Goal: Information Seeking & Learning: Find specific fact

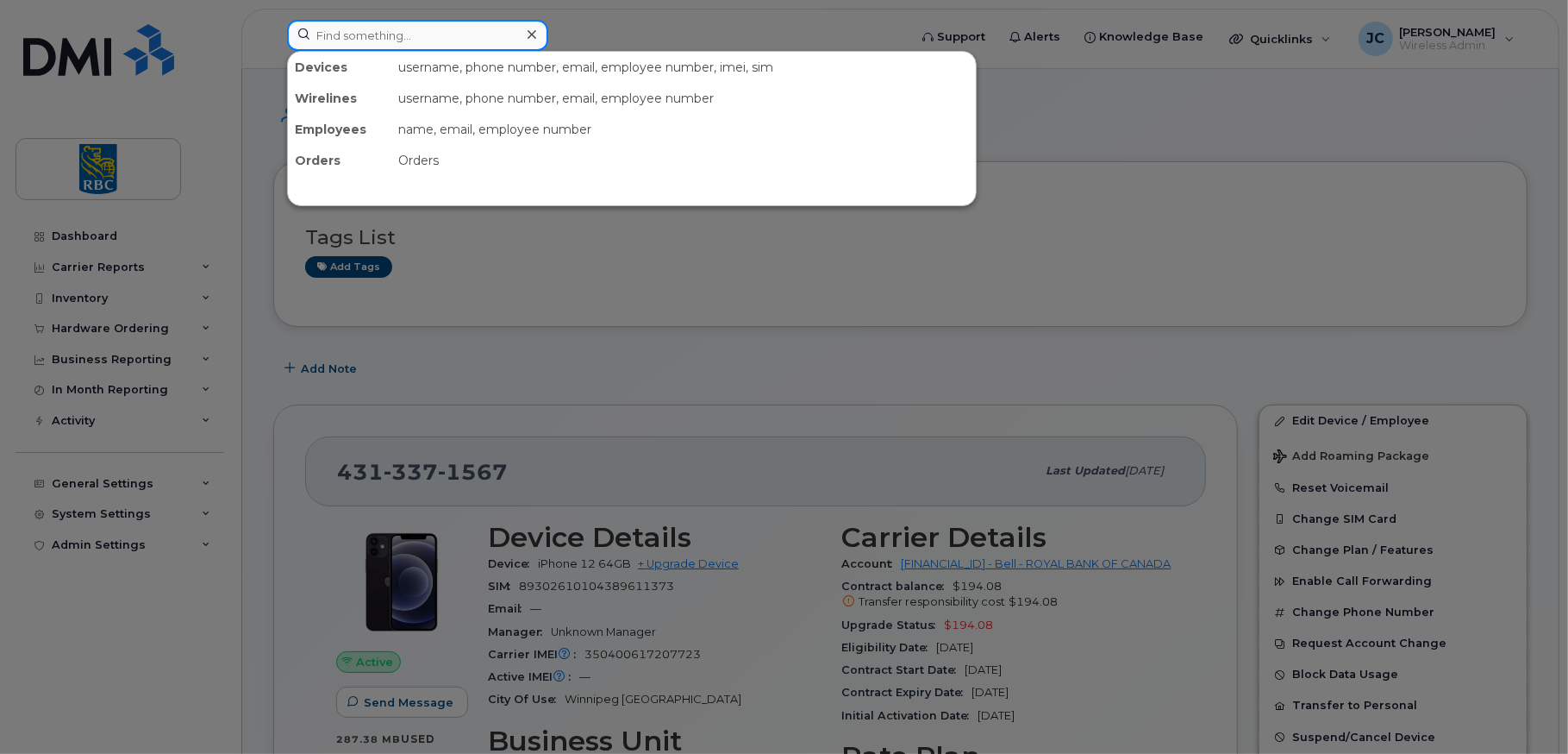
click at [397, 27] on input at bounding box center [417, 35] width 262 height 31
paste input "3066813141"
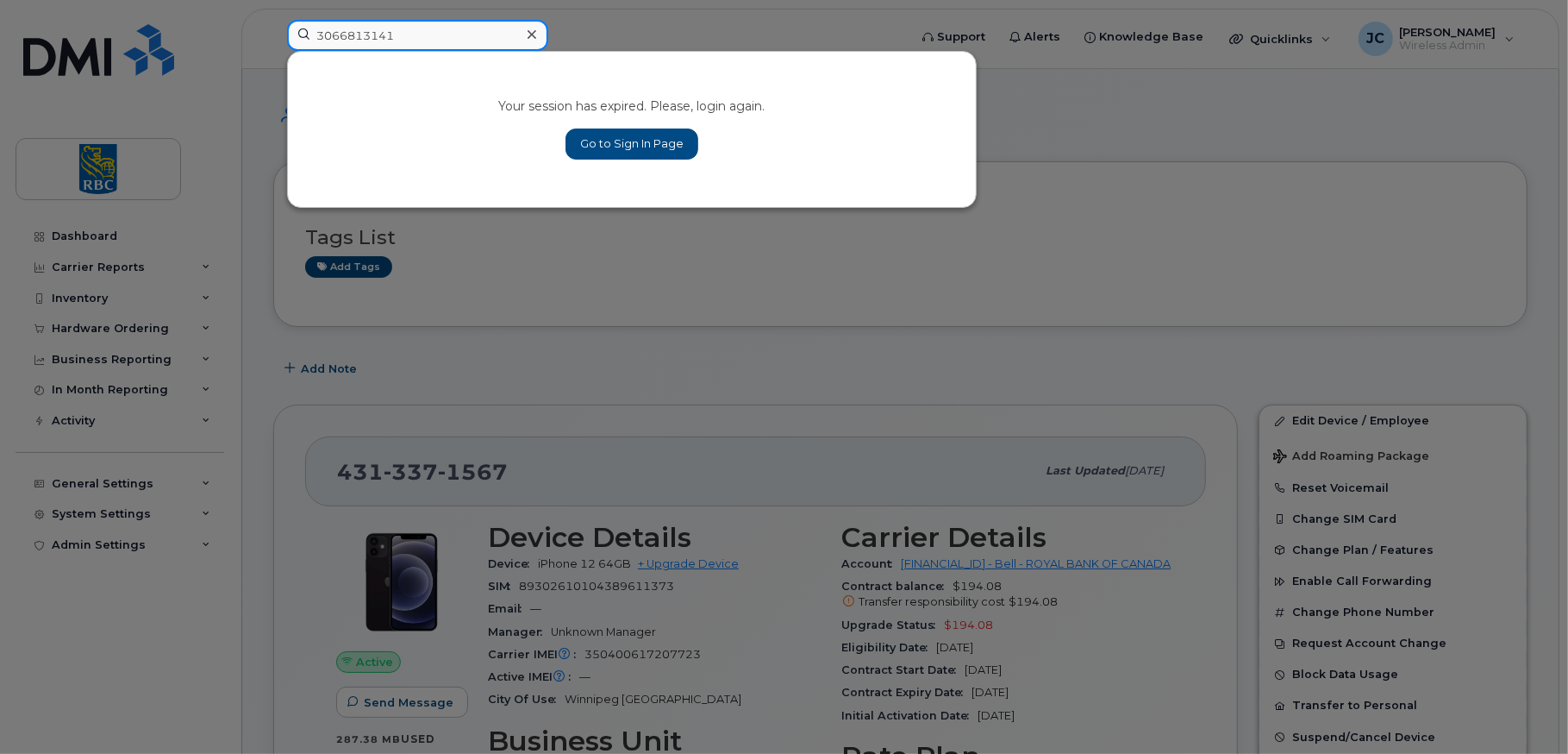
type input "3066813141"
click at [651, 144] on link "Go to Sign In Page" at bounding box center [631, 144] width 132 height 31
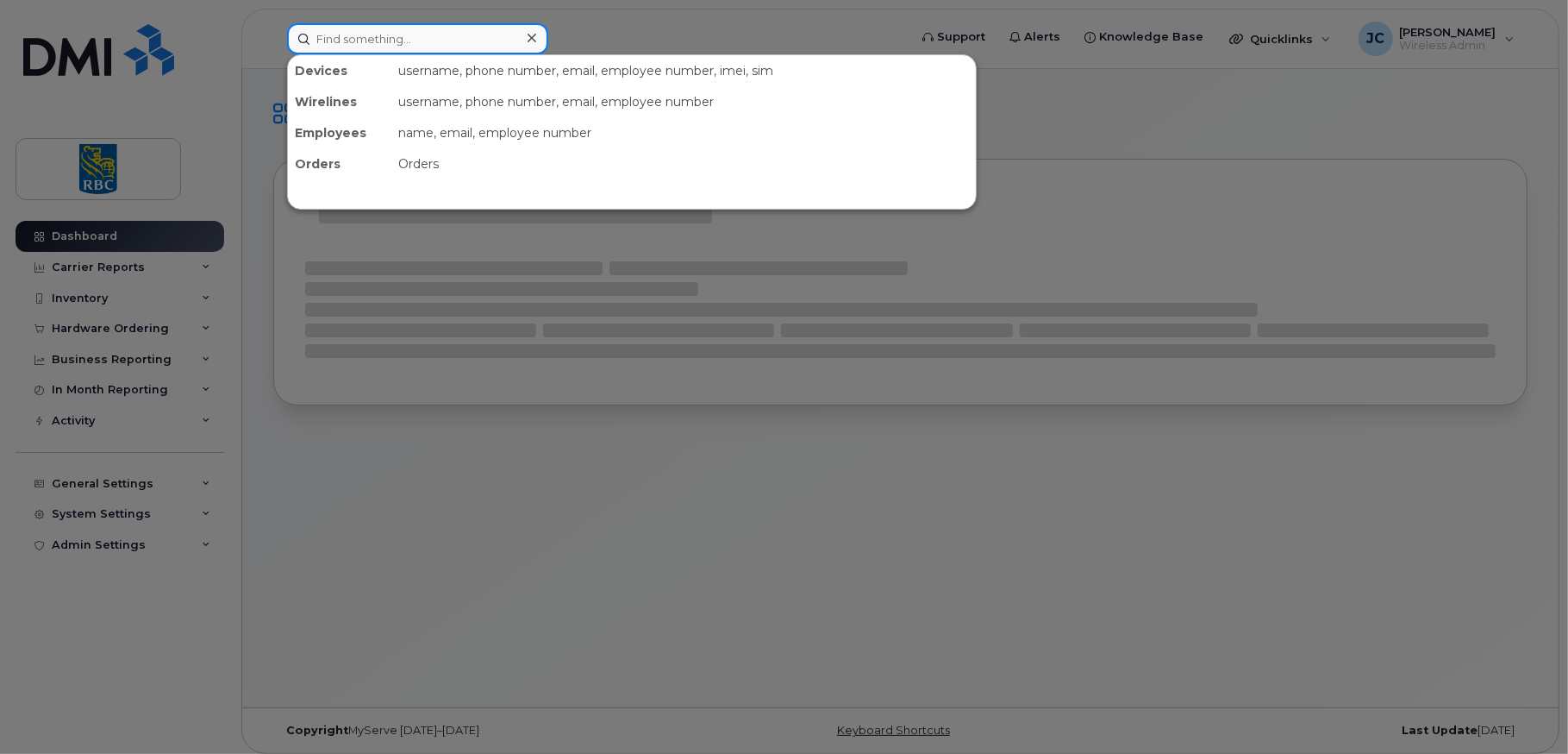
click at [447, 35] on input at bounding box center [417, 39] width 262 height 31
paste input "3066813141"
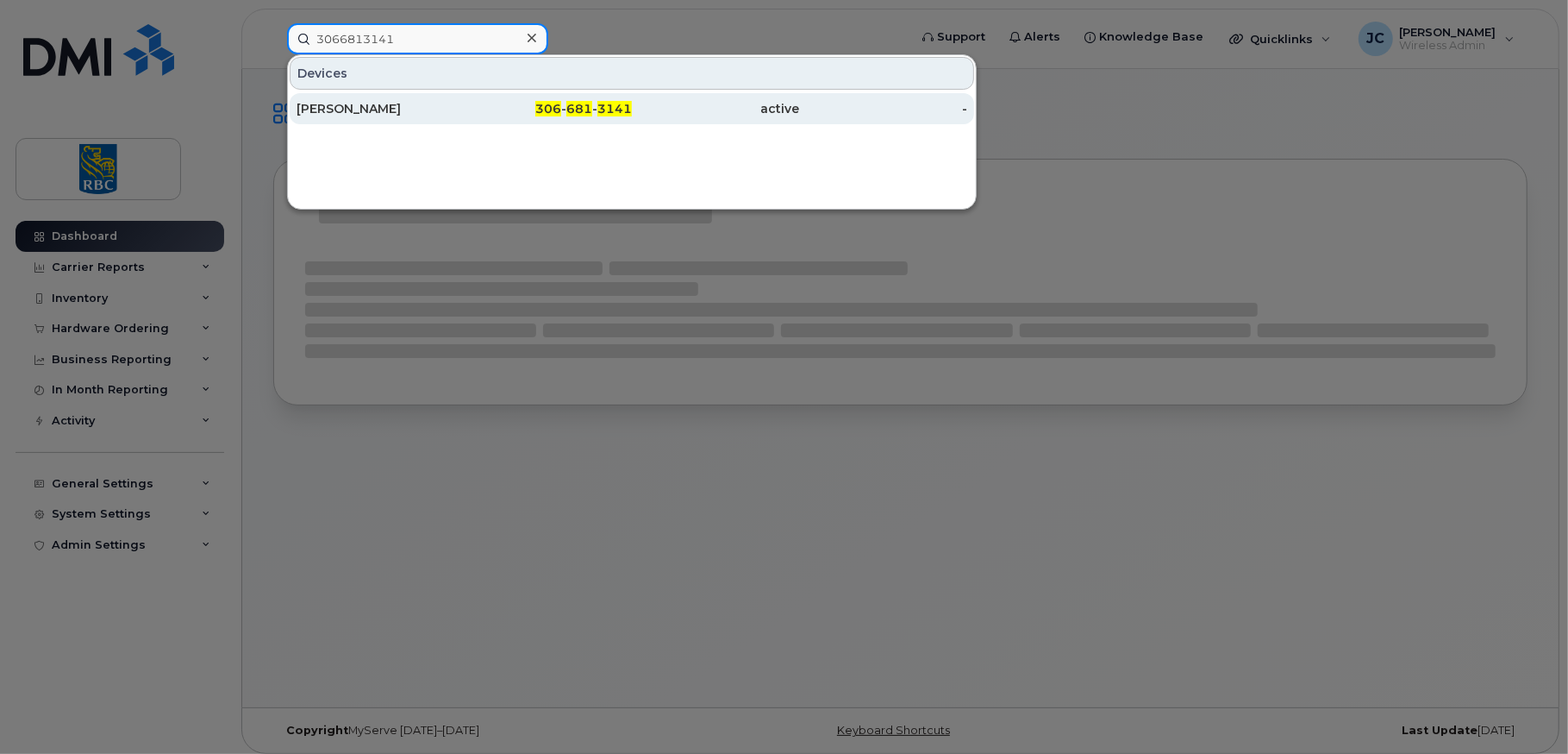
type input "3066813141"
click at [364, 104] on div "[PERSON_NAME]" at bounding box center [380, 109] width 168 height 18
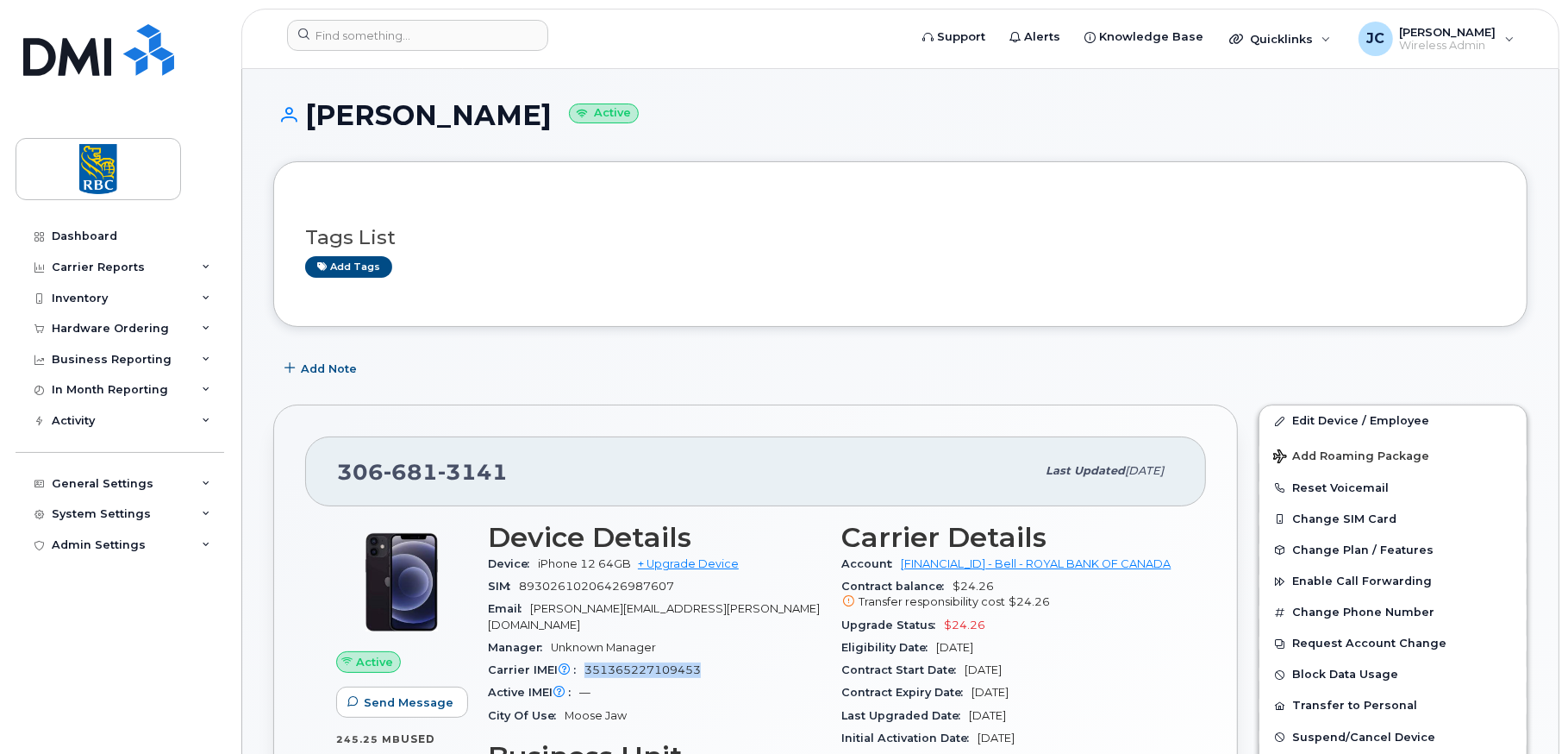
drag, startPoint x: 701, startPoint y: 654, endPoint x: 585, endPoint y: 653, distance: 116.0
click at [585, 659] on div "Carrier IMEI Carrier IMEI is reported during the last billing cycle or change o…" at bounding box center [655, 669] width 334 height 22
copy span "351365227109453"
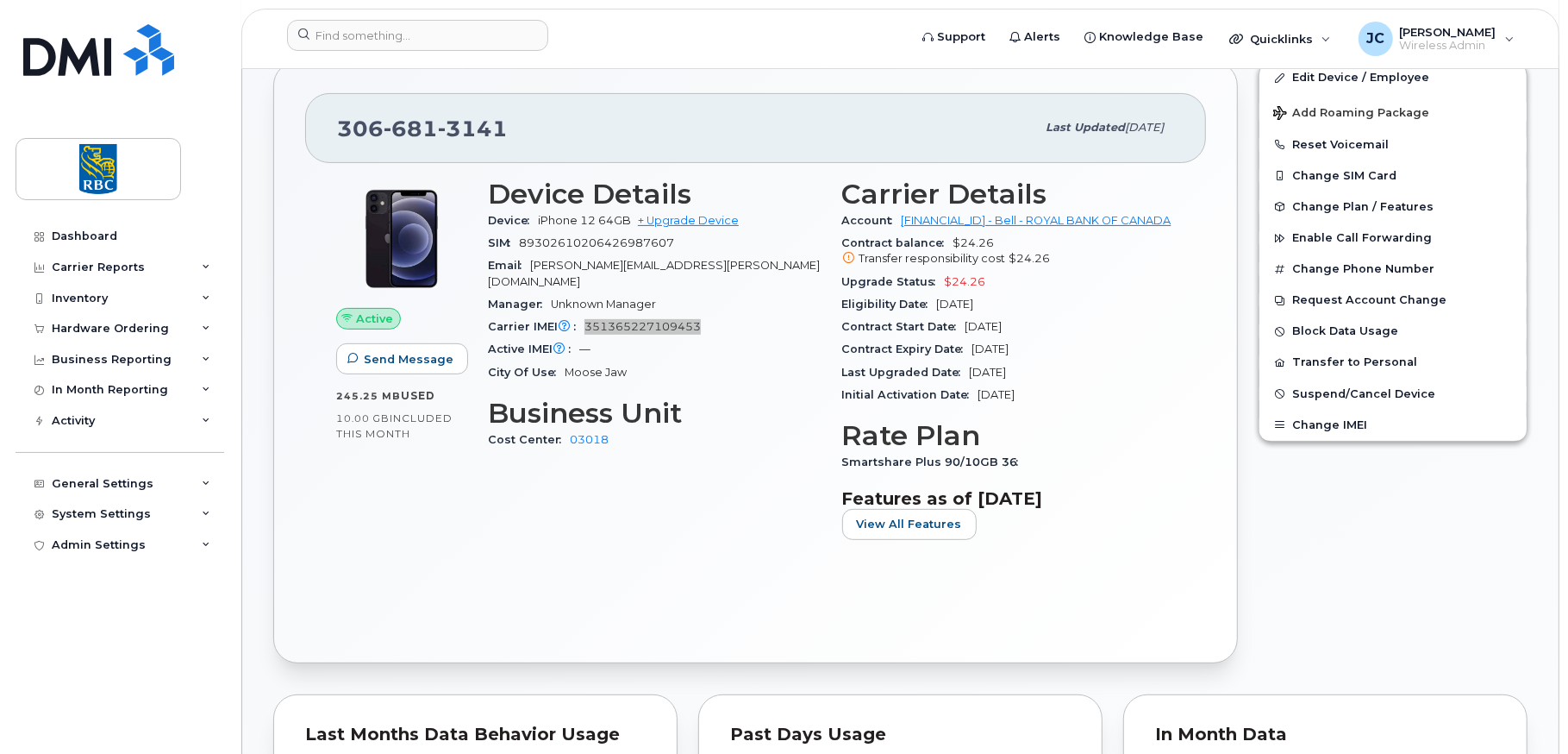
scroll to position [345, 0]
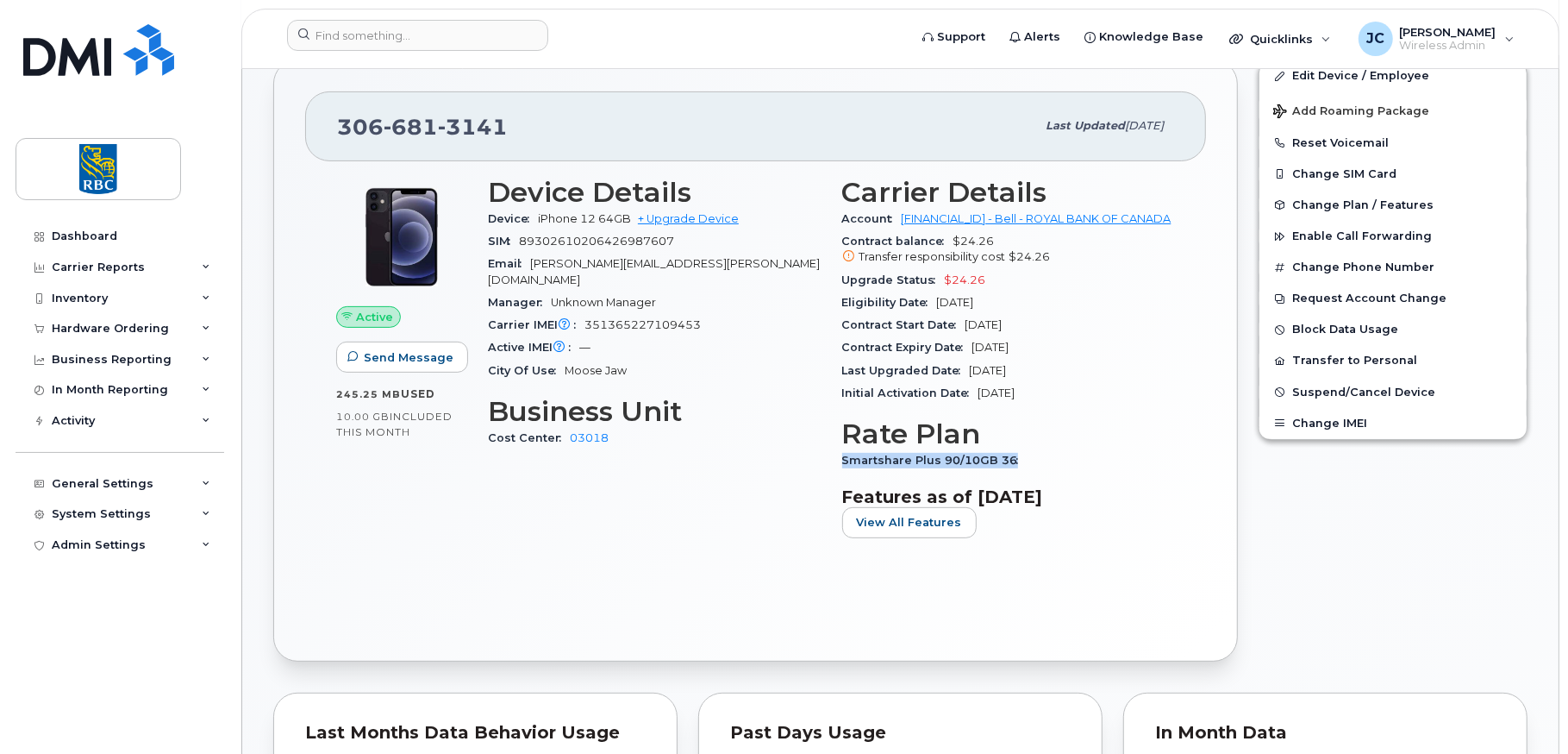
drag, startPoint x: 1014, startPoint y: 458, endPoint x: 843, endPoint y: 458, distance: 171.0
click at [843, 458] on span "Smartshare Plus 90/10GB 36" at bounding box center [935, 459] width 186 height 13
copy span "Smartshare Plus 90/10GB 36"
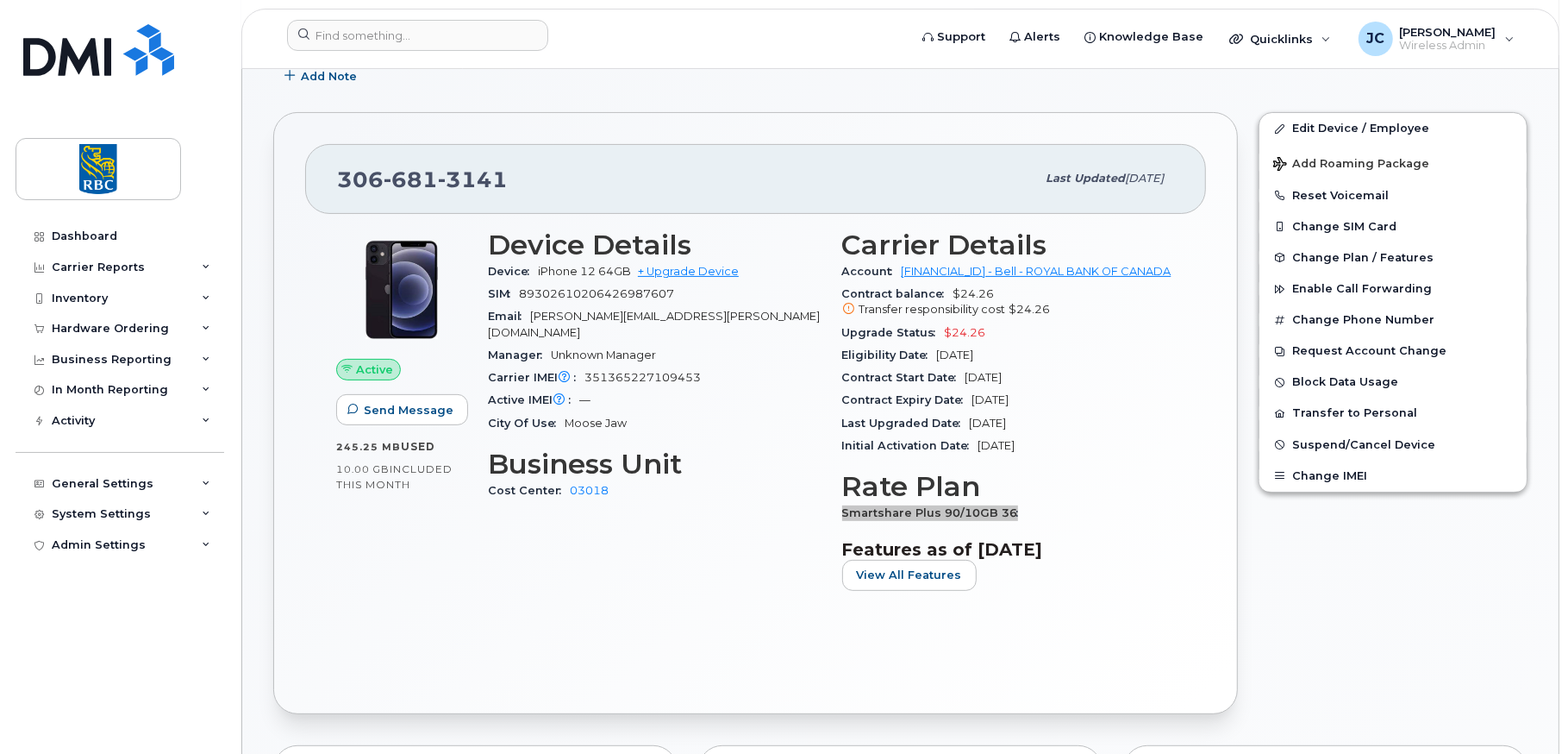
scroll to position [0, 0]
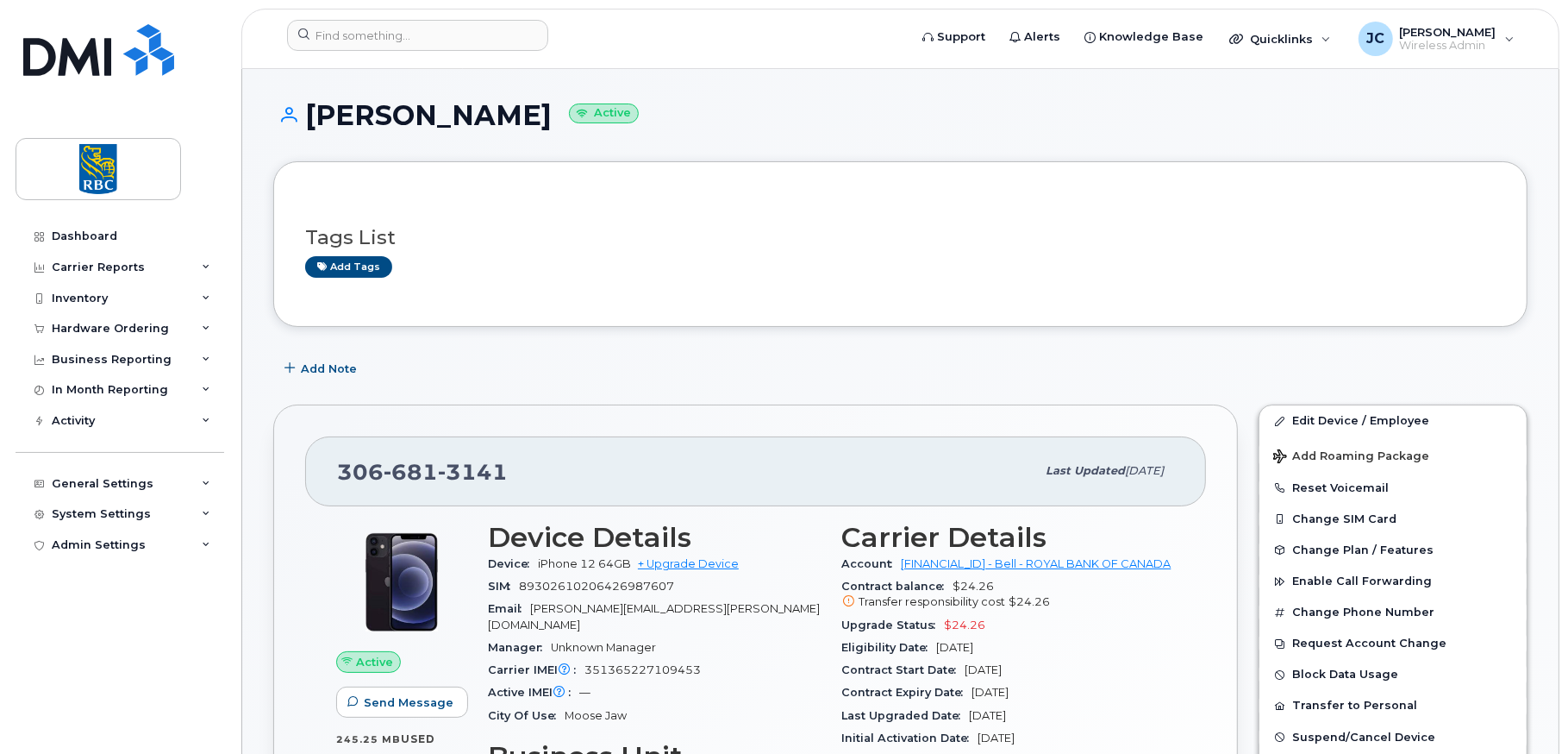
drag, startPoint x: 1320, startPoint y: 263, endPoint x: 1248, endPoint y: 240, distance: 75.6
click at [1319, 262] on div "Add tags" at bounding box center [894, 267] width 1177 height 21
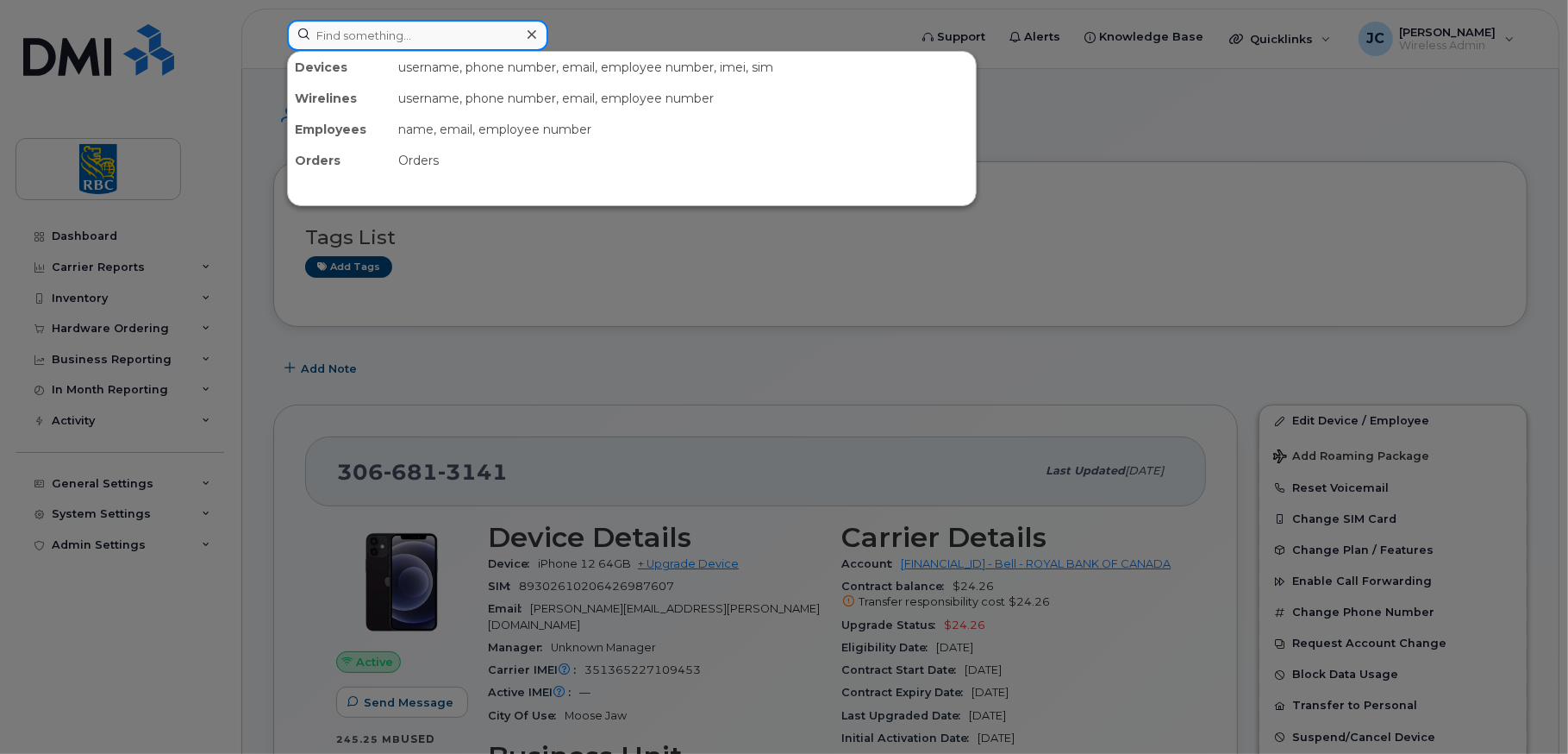
click at [432, 34] on input at bounding box center [417, 35] width 262 height 31
paste input "3068973275"
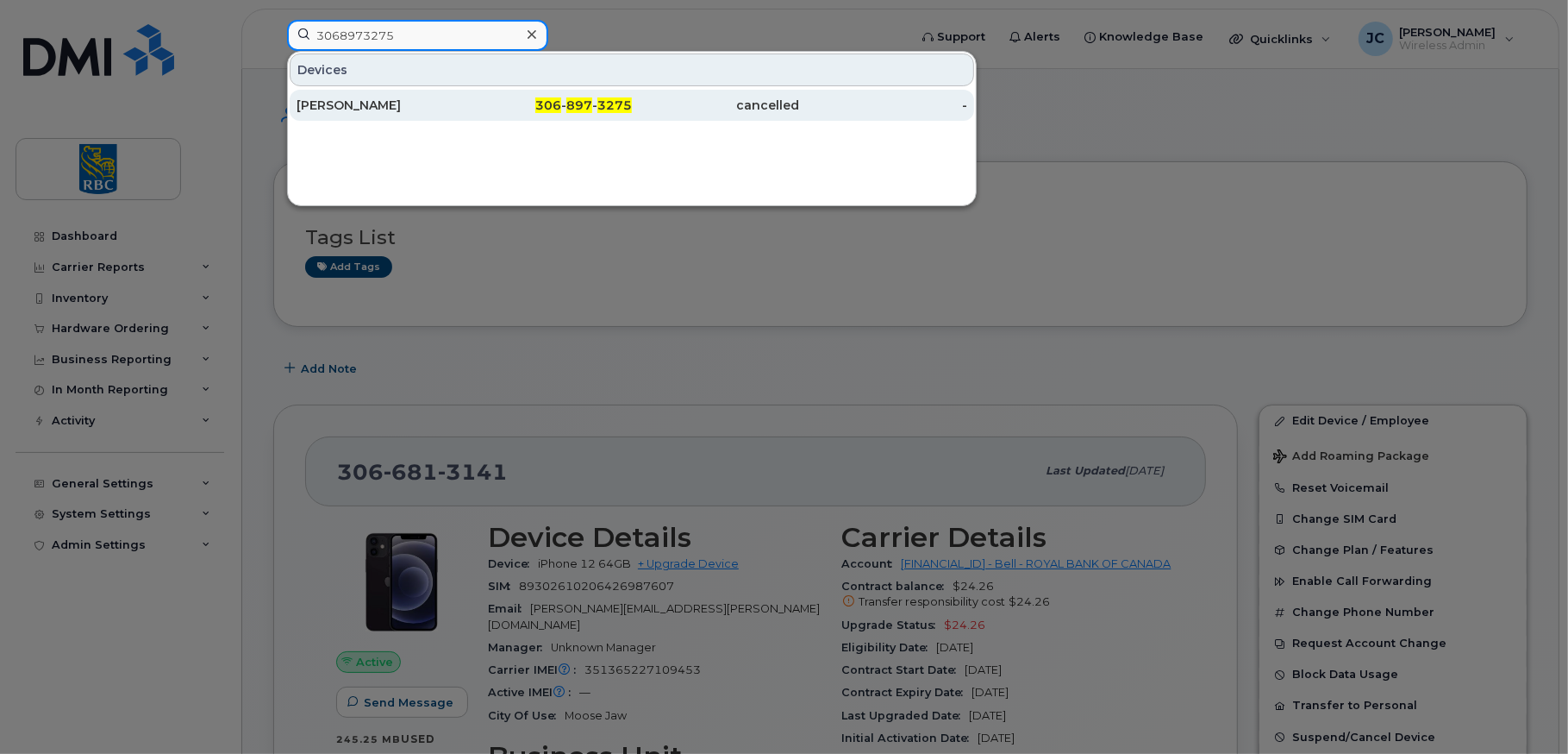
type input "3068973275"
click at [365, 94] on div "[PERSON_NAME]" at bounding box center [380, 105] width 168 height 31
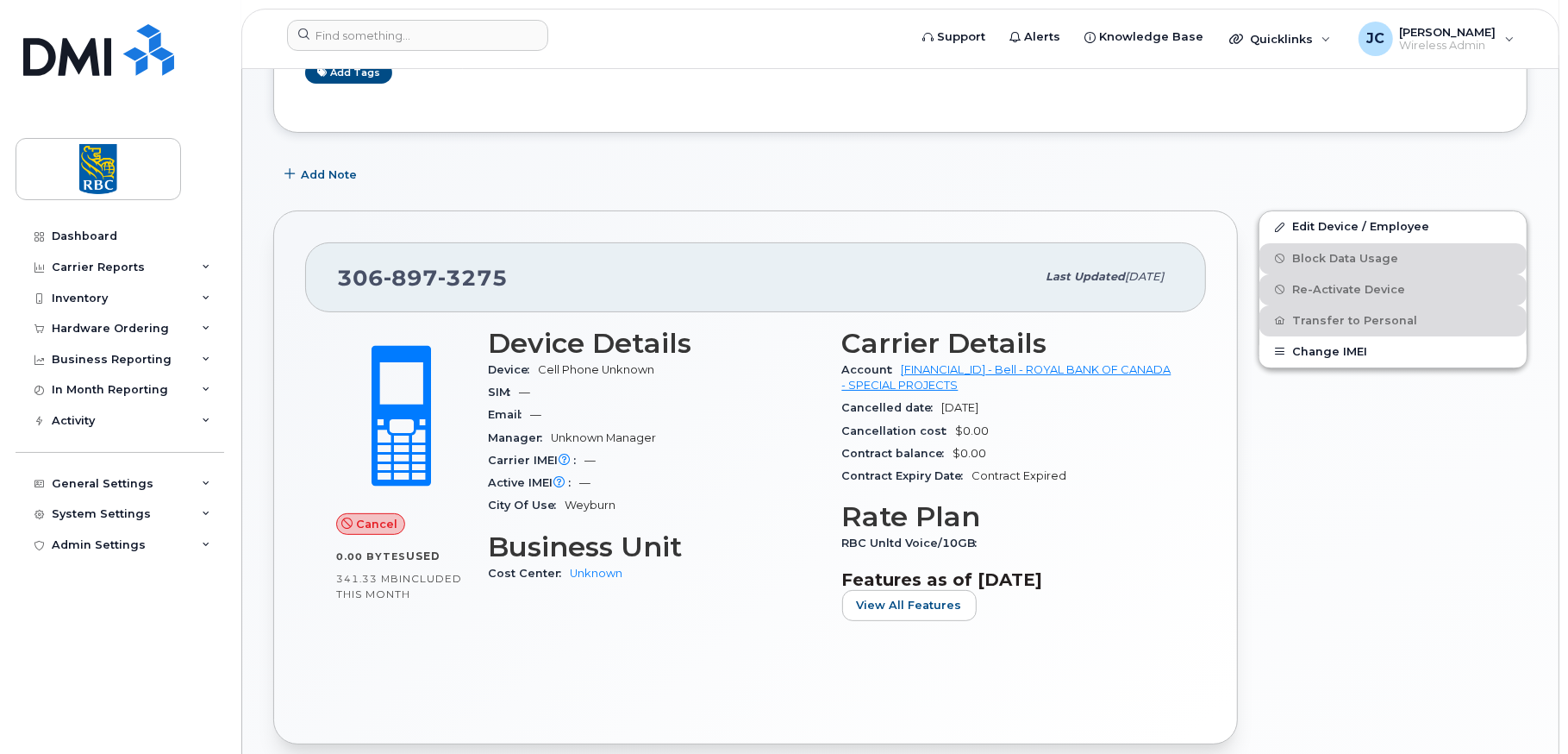
scroll to position [259, 0]
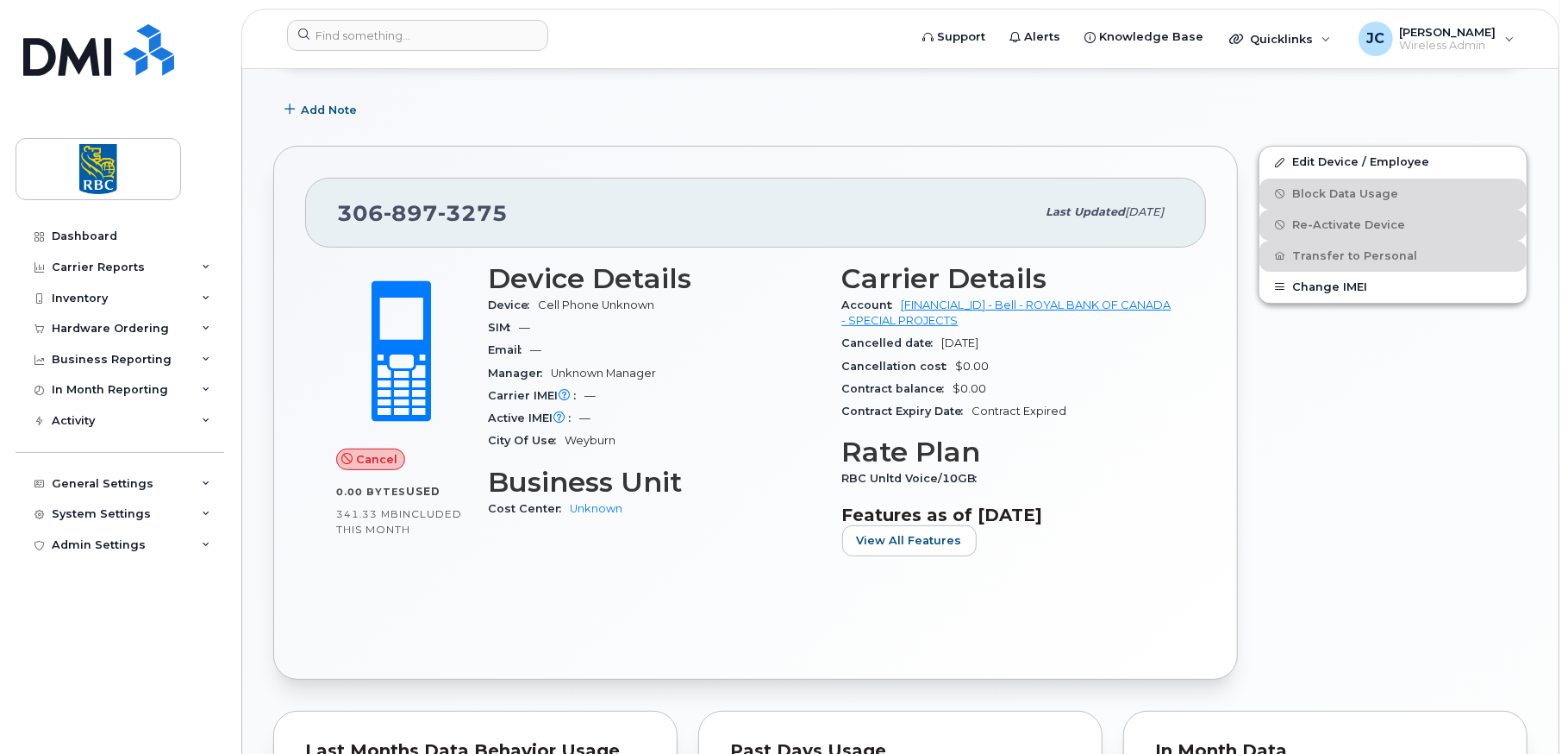
drag, startPoint x: 1022, startPoint y: 344, endPoint x: 831, endPoint y: 342, distance: 191.0
click at [832, 342] on div "Carrier Details Account [FINANCIAL_ID] - Bell - ROYAL BANK OF CANADA - SPECIAL …" at bounding box center [1009, 416] width 354 height 328
copy div "Cancelled date Mar 14, 2024"
drag, startPoint x: 1194, startPoint y: 108, endPoint x: 981, endPoint y: 132, distance: 214.3
click at [1189, 109] on div "Add Note" at bounding box center [901, 110] width 1255 height 31
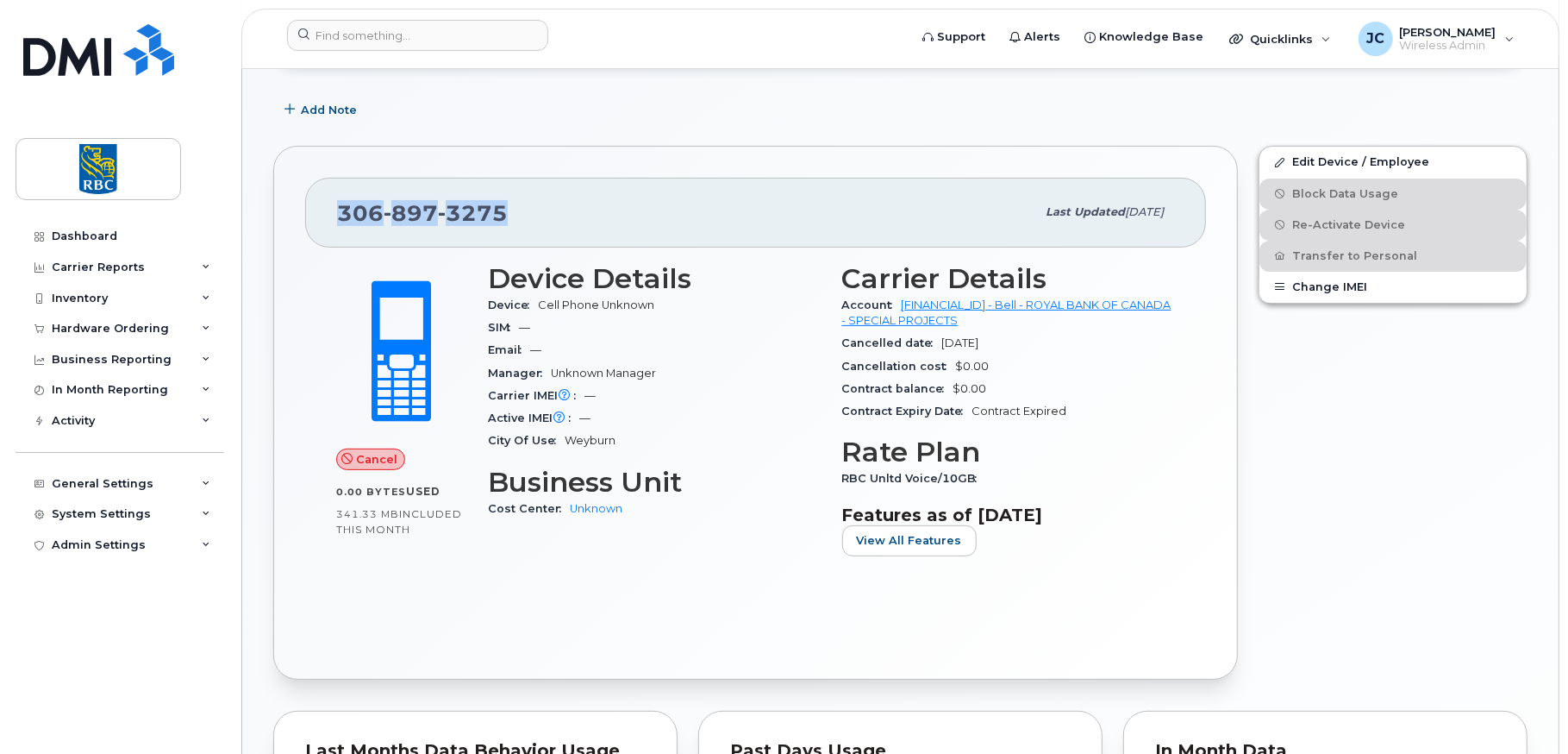
drag, startPoint x: 510, startPoint y: 204, endPoint x: 316, endPoint y: 230, distance: 195.7
click at [316, 230] on div "306 897 3275 Last updated Mar 22, 2024" at bounding box center [756, 212] width 901 height 69
copy span "306 897 3275"
click at [1303, 397] on div "Edit Device / Employee Block Data Usage Re-Activate Device Transfer to Personal…" at bounding box center [1393, 412] width 290 height 554
click at [1407, 501] on div "Edit Device / Employee Block Data Usage Re-Activate Device Transfer to Personal…" at bounding box center [1393, 412] width 290 height 554
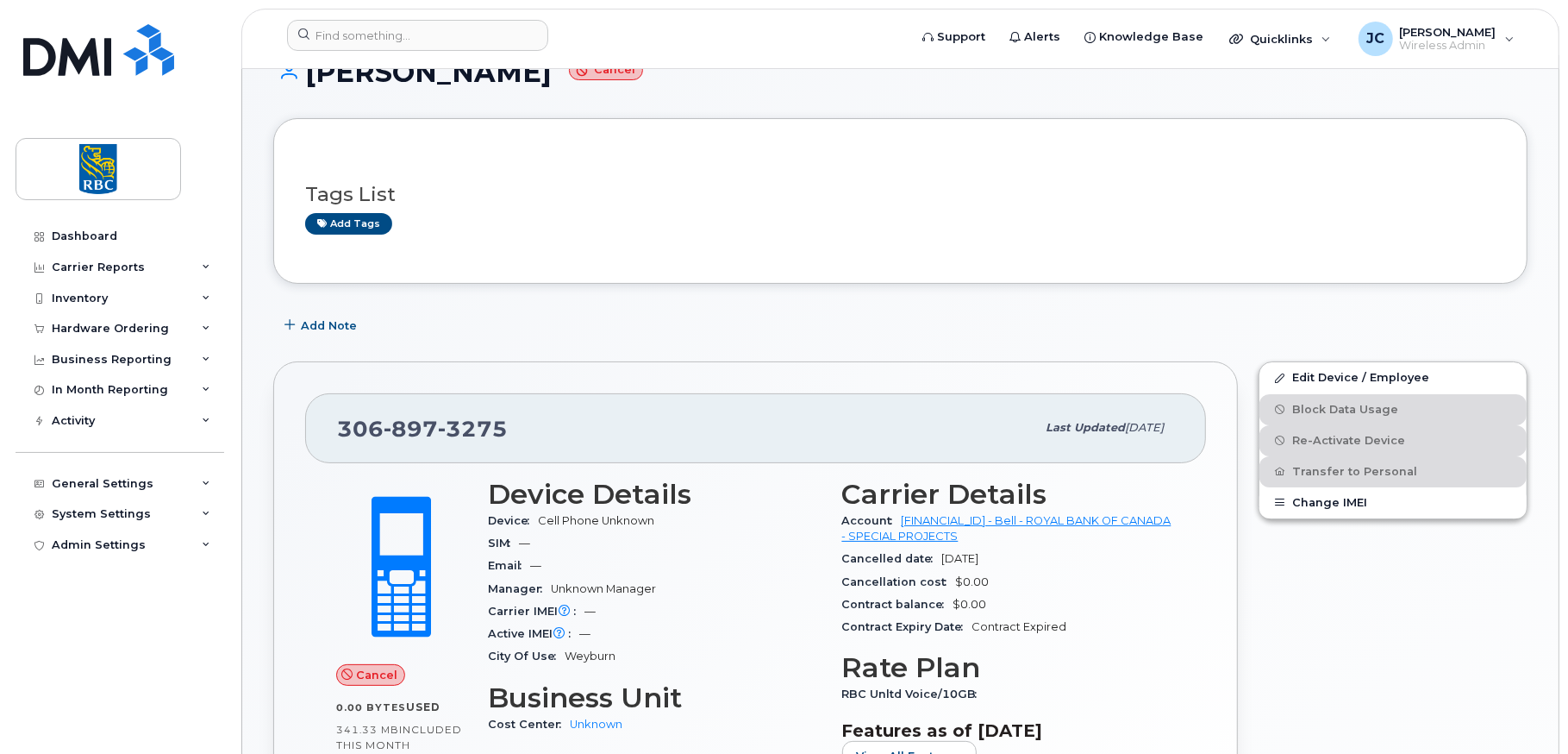
scroll to position [0, 0]
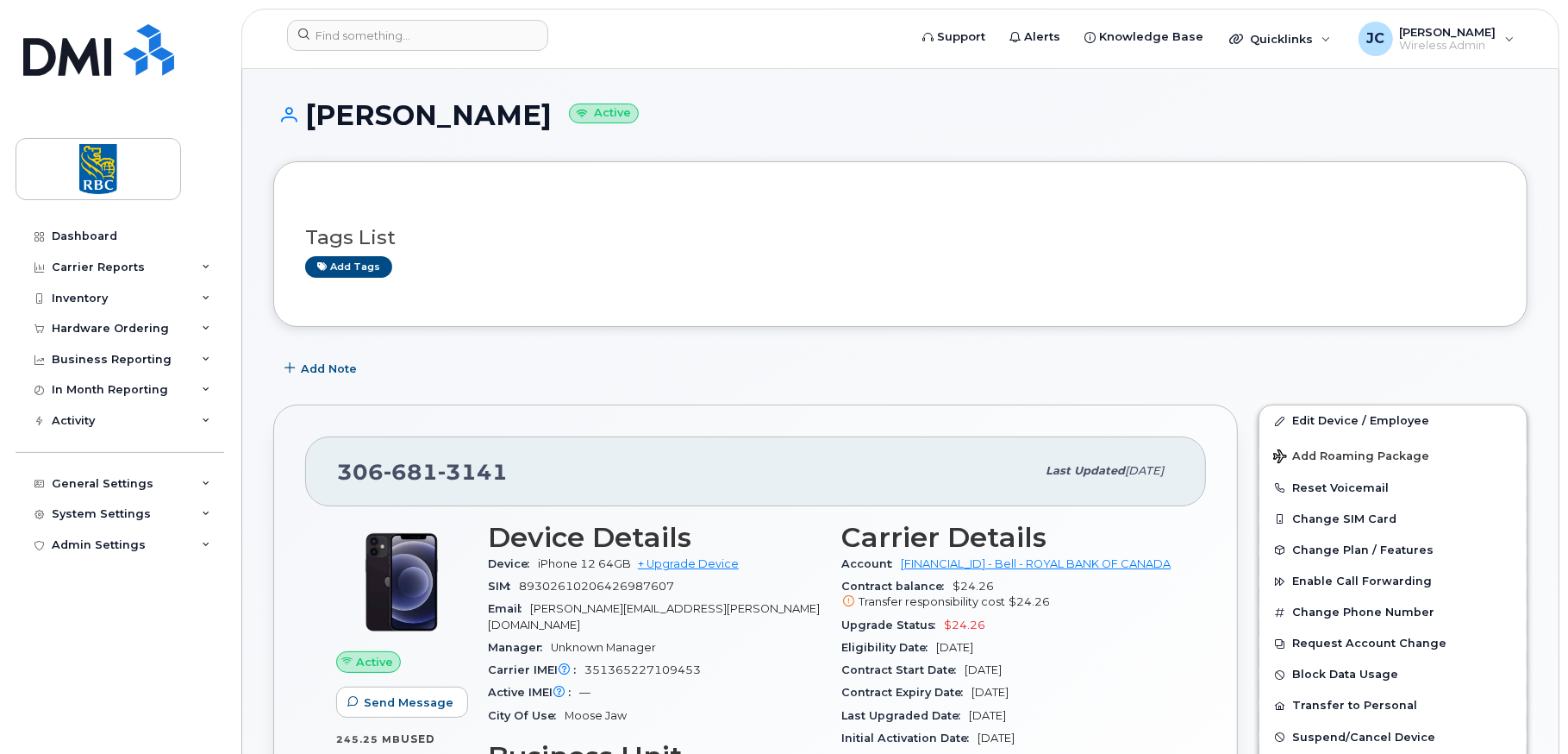
drag, startPoint x: 1255, startPoint y: 336, endPoint x: 1168, endPoint y: 381, distance: 97.9
